Goal: Find specific page/section: Find specific page/section

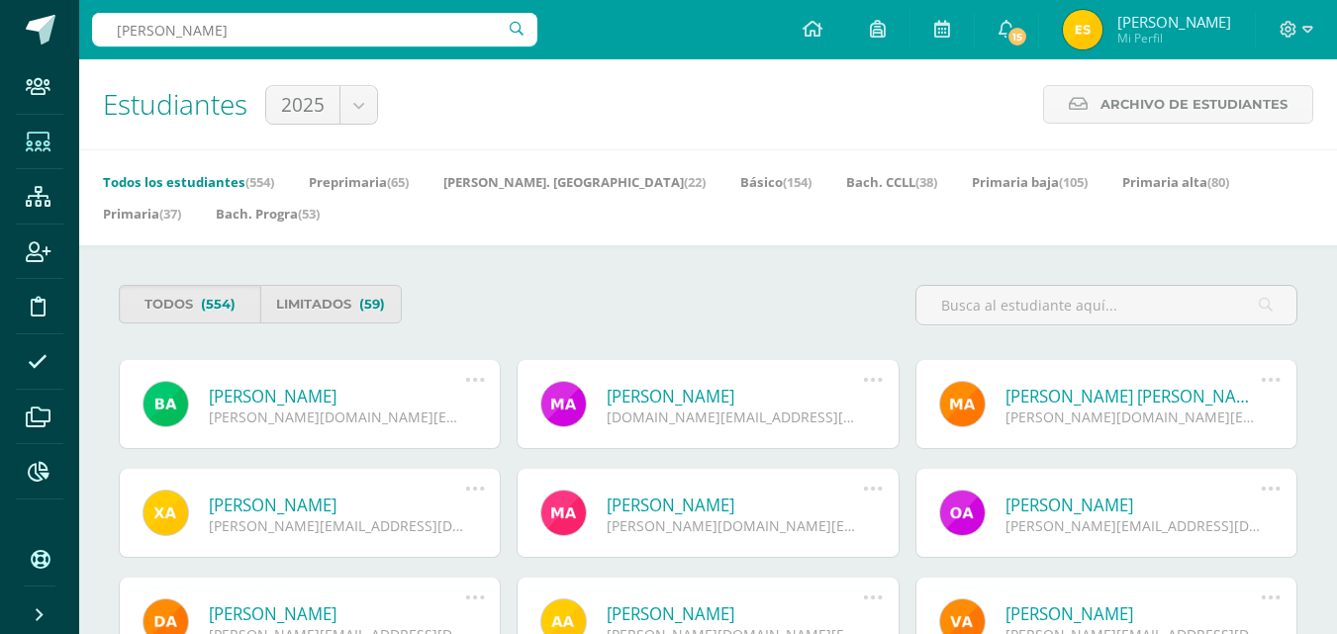
click at [254, 35] on input "[PERSON_NAME]" at bounding box center [314, 30] width 445 height 34
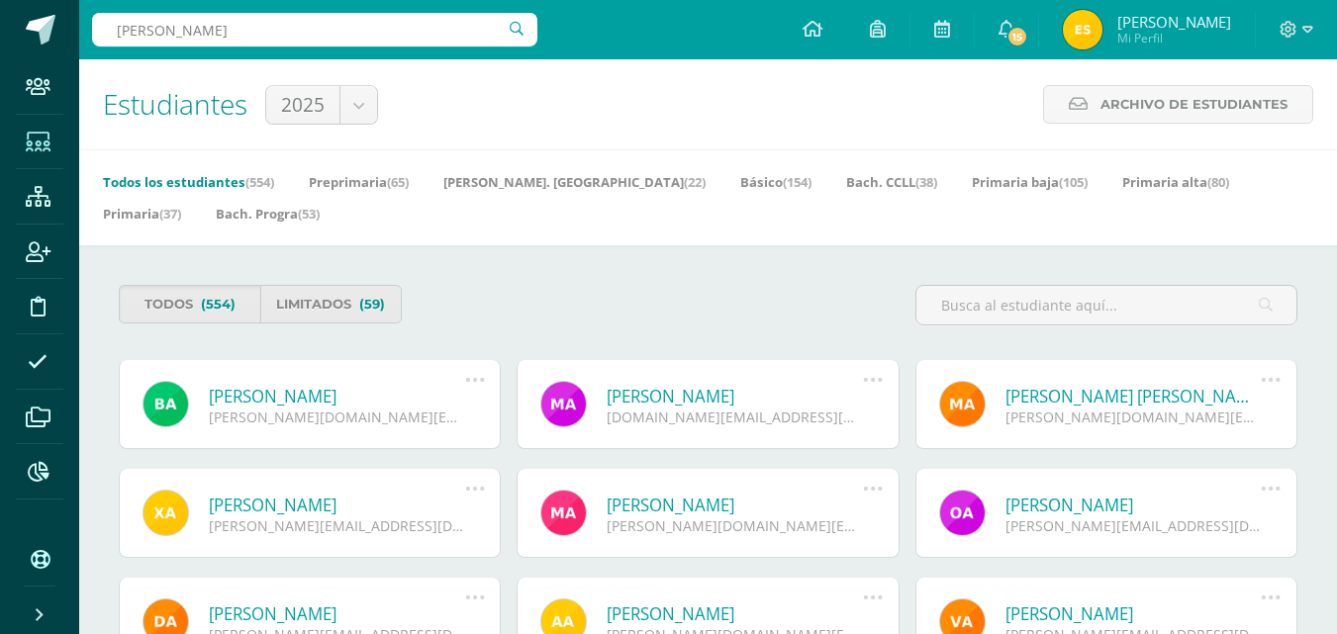
click at [302, 39] on input "[PERSON_NAME]" at bounding box center [314, 30] width 445 height 34
click at [405, 41] on input "[PERSON_NAME]" at bounding box center [314, 30] width 445 height 34
click at [524, 28] on input "[PERSON_NAME]" at bounding box center [314, 30] width 445 height 34
click at [425, 29] on input "[PERSON_NAME]" at bounding box center [314, 30] width 445 height 34
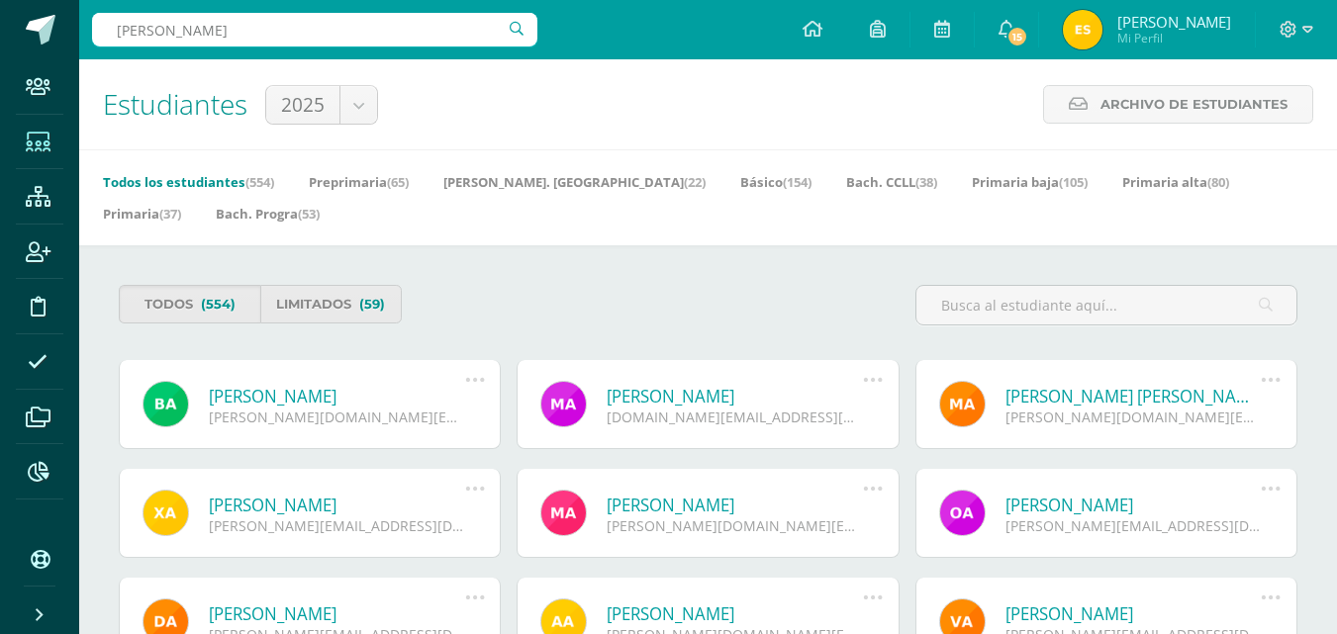
click at [425, 29] on input "[PERSON_NAME]" at bounding box center [314, 30] width 445 height 34
type input "[PERSON_NAME]"
click at [1010, 303] on input "text" at bounding box center [1106, 305] width 380 height 39
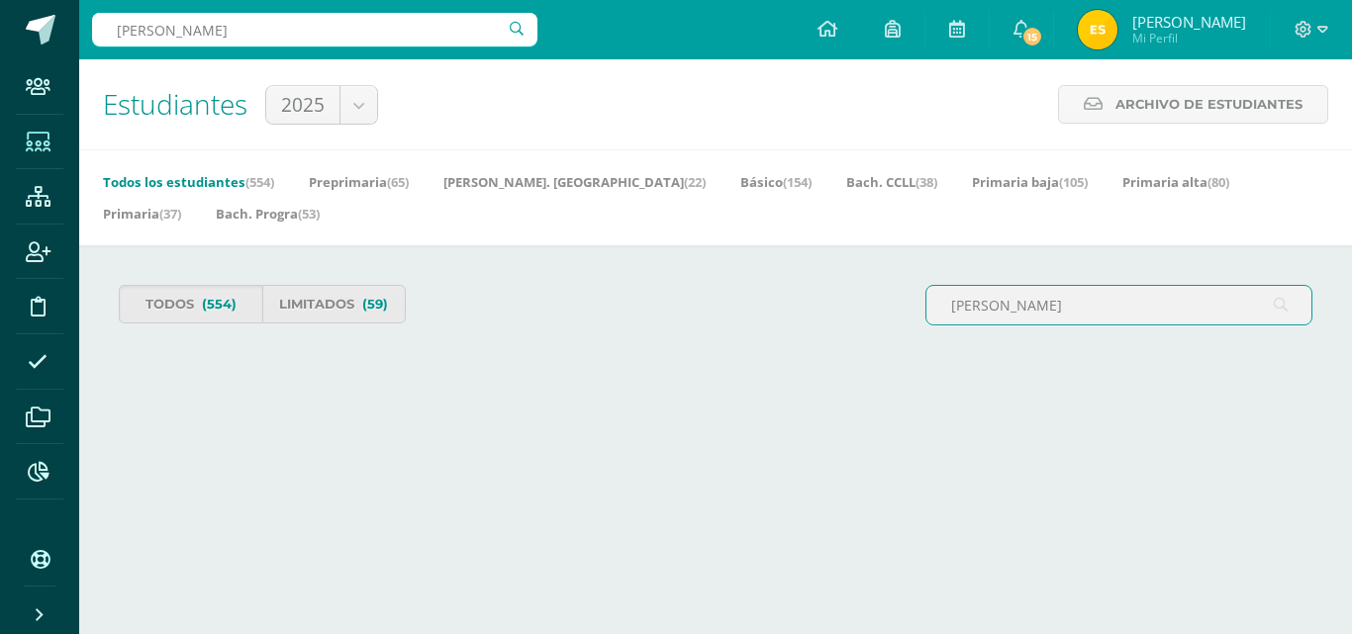
type input "[PERSON_NAME]"
click at [307, 41] on input "[PERSON_NAME]" at bounding box center [314, 30] width 445 height 34
click at [274, 36] on input "[PERSON_NAME]" at bounding box center [314, 30] width 445 height 34
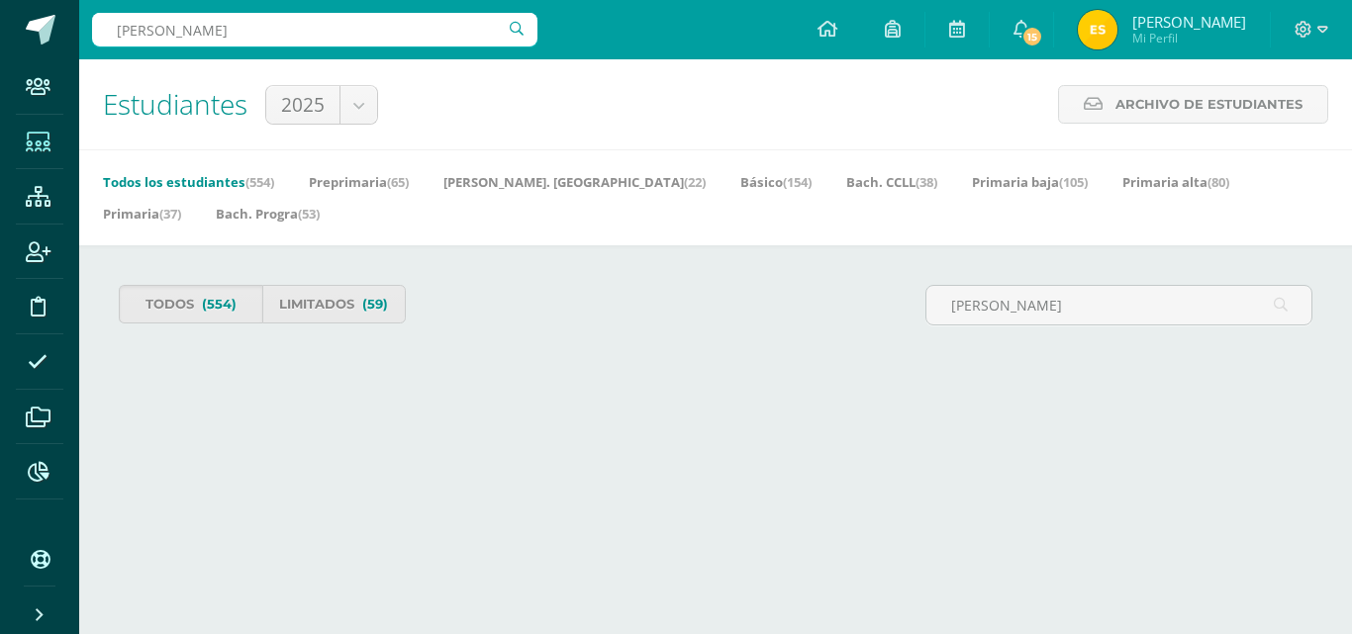
click at [274, 36] on input "[PERSON_NAME]" at bounding box center [314, 30] width 445 height 34
type input "r"
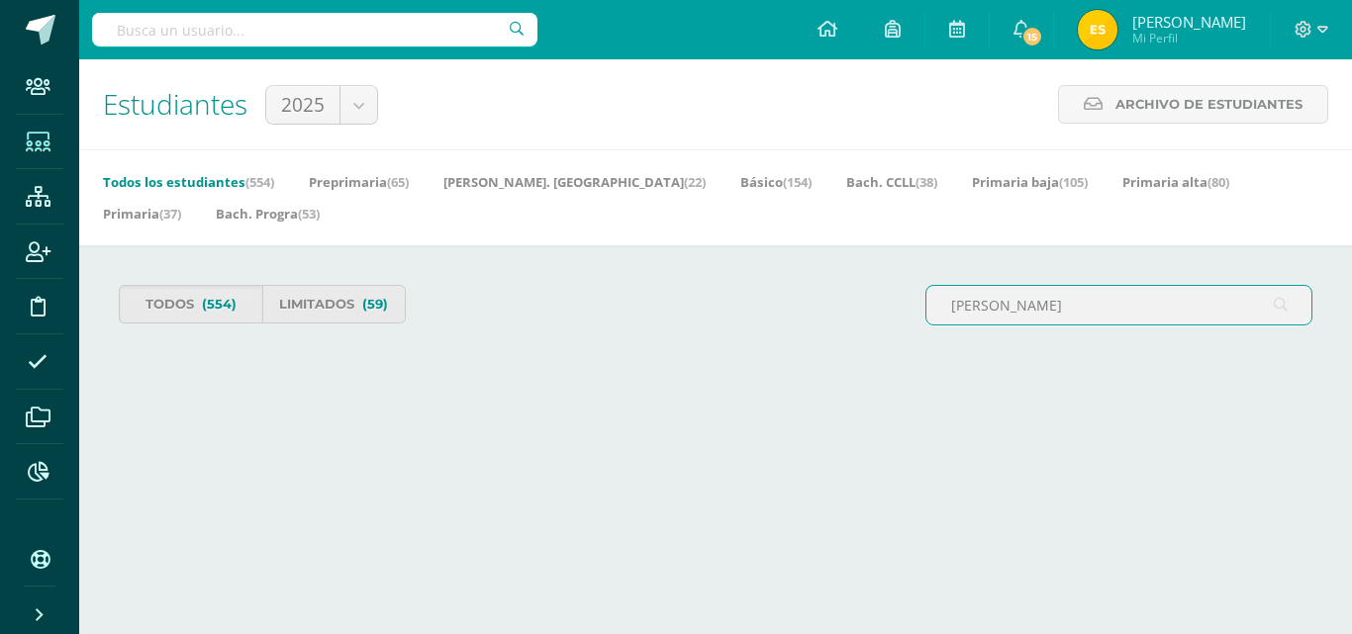
click at [981, 286] on input "[PERSON_NAME]" at bounding box center [1118, 305] width 385 height 39
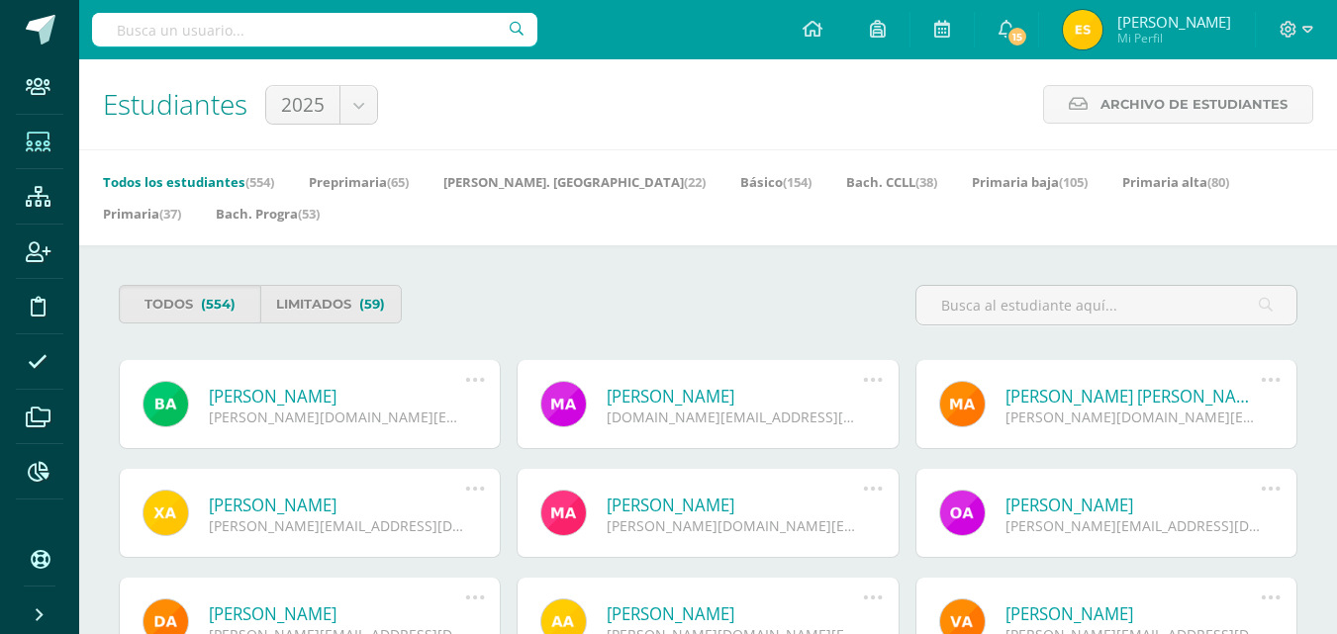
click at [274, 29] on input "text" at bounding box center [314, 30] width 445 height 34
click at [837, 320] on div "Todos (554) Limitados (59)" at bounding box center [708, 313] width 1194 height 56
